Goal: Information Seeking & Learning: Learn about a topic

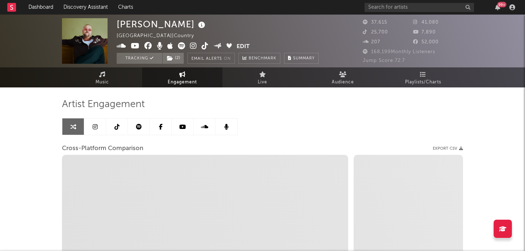
select select "1w"
select select "1m"
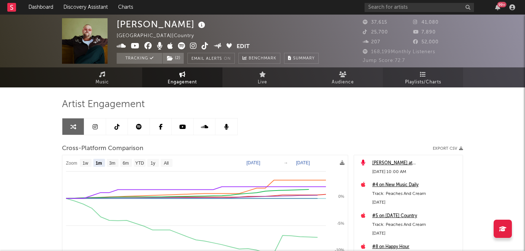
click at [417, 79] on span "Playlists/Charts" at bounding box center [423, 82] width 36 height 9
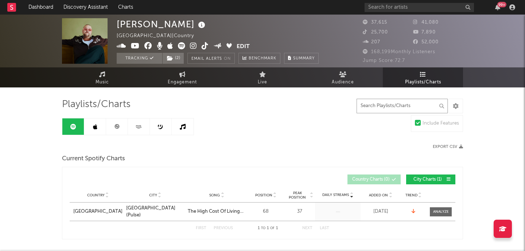
click at [400, 106] on input "text" at bounding box center [402, 106] width 91 height 15
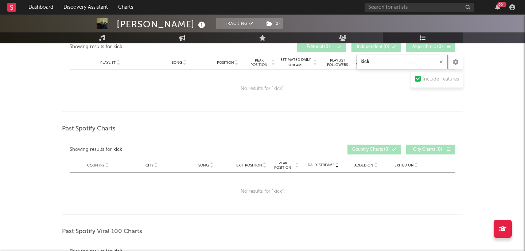
scroll to position [237, 0]
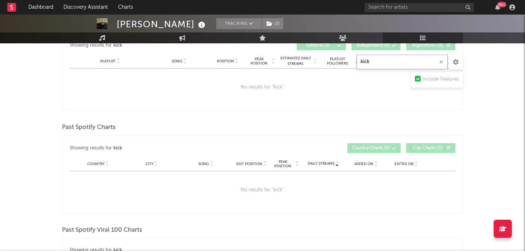
type input "kick"
